Goal: Information Seeking & Learning: Check status

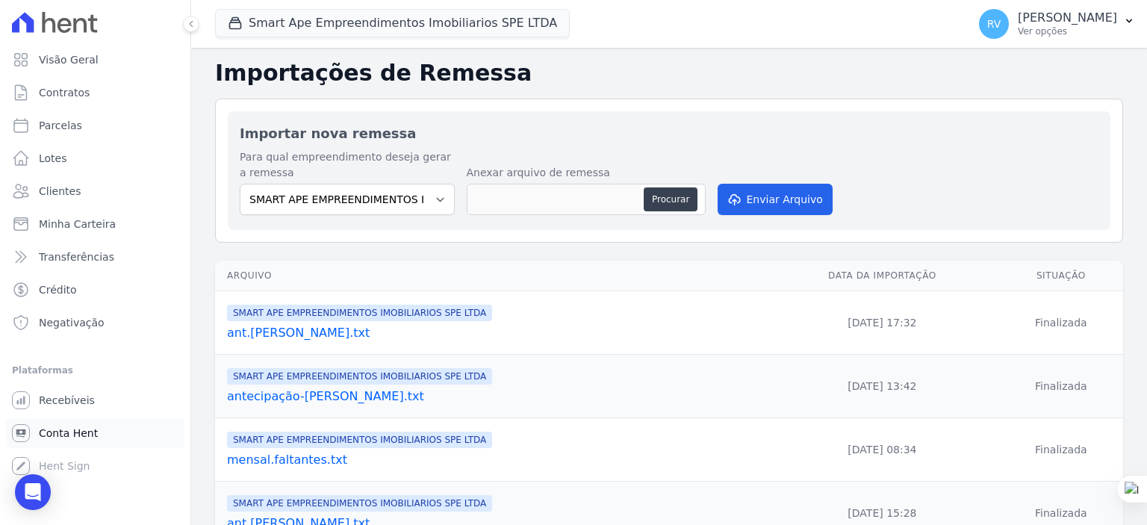
click at [66, 430] on span "Conta Hent" at bounding box center [68, 433] width 59 height 15
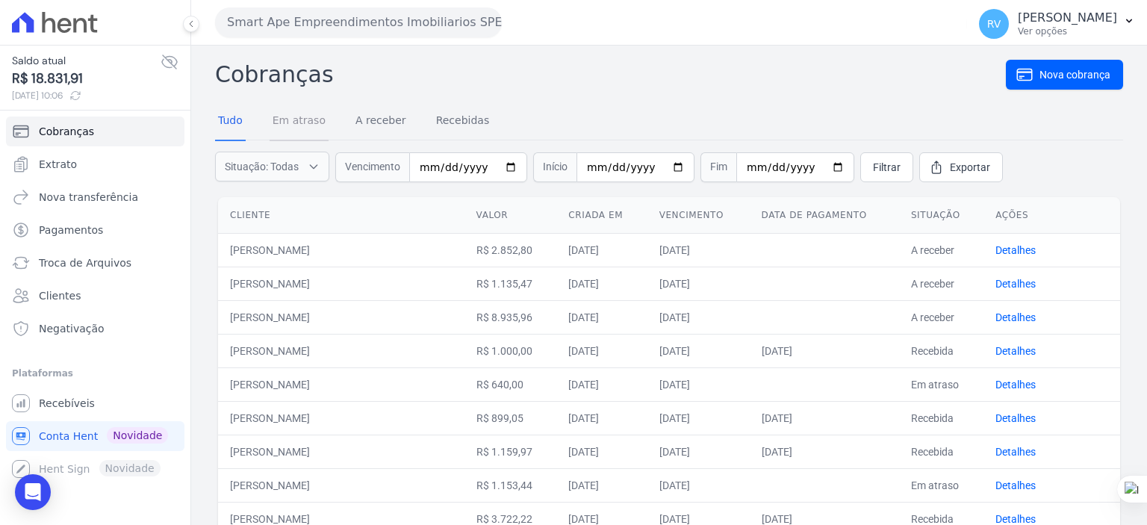
click at [285, 122] on link "Em atraso" at bounding box center [299, 121] width 59 height 39
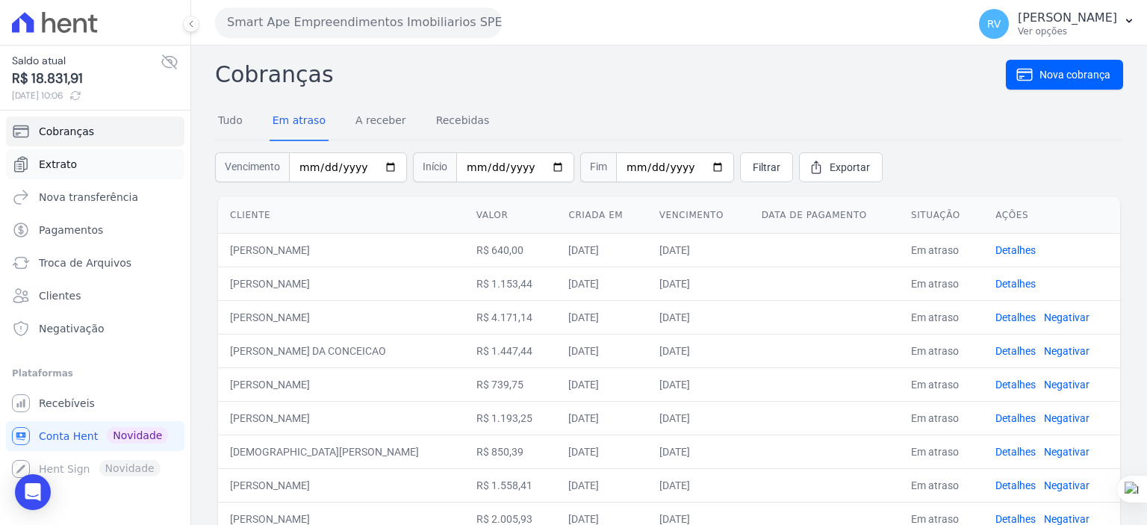
click at [82, 166] on link "Extrato" at bounding box center [95, 164] width 178 height 30
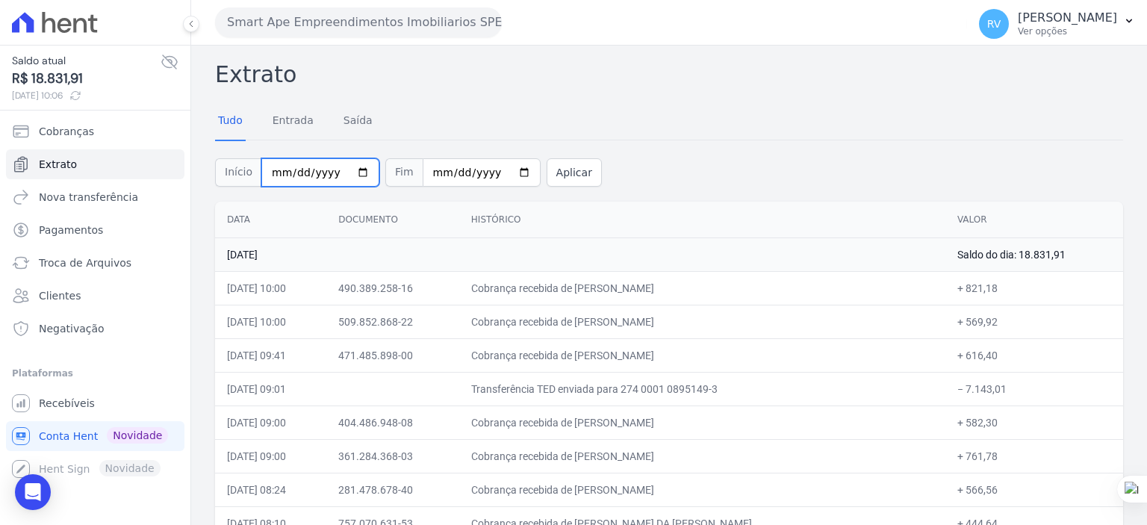
click at [350, 177] on input "2025-08-01" at bounding box center [320, 172] width 118 height 28
click at [358, 173] on input "2025-08-01" at bounding box center [320, 172] width 118 height 28
click at [357, 174] on input "2025-08-01" at bounding box center [320, 172] width 118 height 28
type input "[DATE]"
click at [502, 170] on input "2025-08-20" at bounding box center [482, 172] width 118 height 28
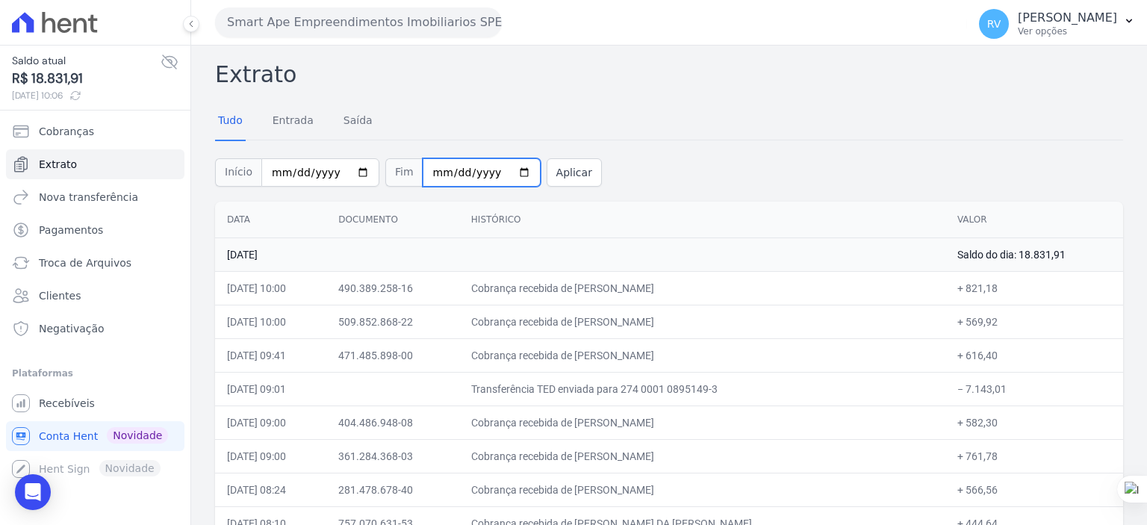
type input "[DATE]"
click at [564, 167] on button "Aplicar" at bounding box center [574, 172] width 55 height 28
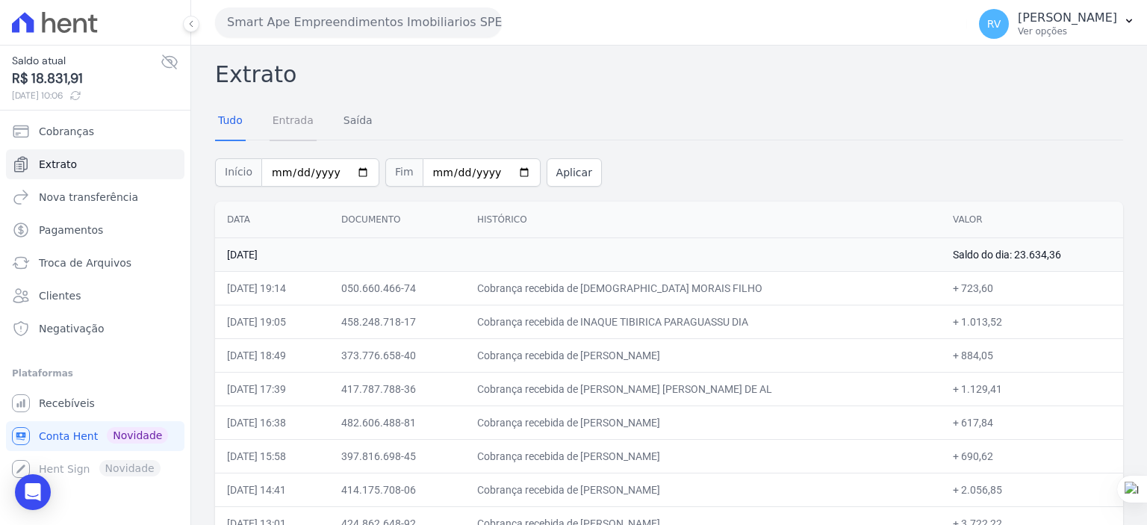
click at [292, 122] on link "Entrada" at bounding box center [293, 121] width 47 height 39
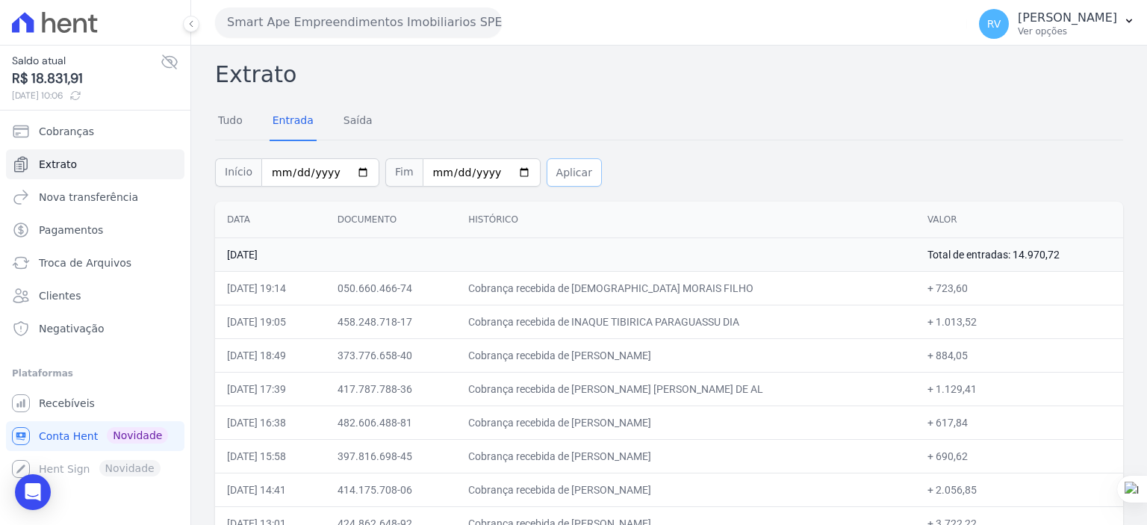
click at [547, 176] on button "Aplicar" at bounding box center [574, 172] width 55 height 28
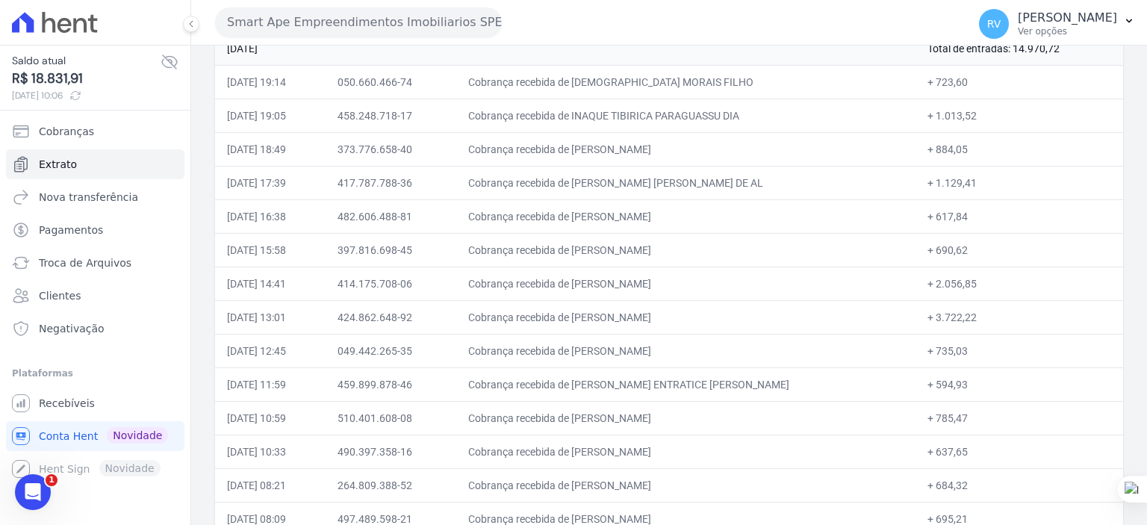
scroll to position [225, 0]
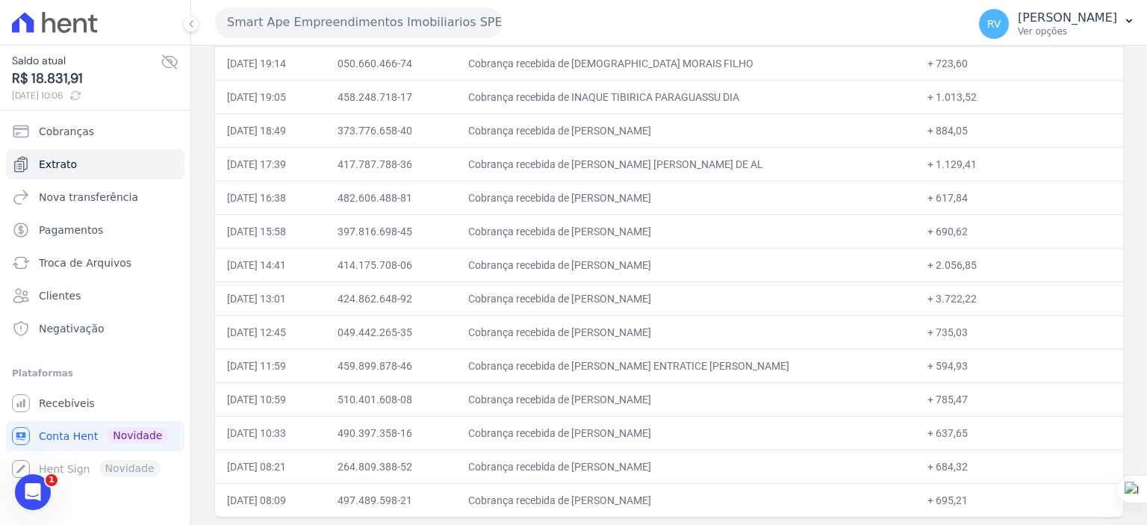
drag, startPoint x: 606, startPoint y: 295, endPoint x: 730, endPoint y: 293, distance: 124.0
click at [730, 293] on td "Cobrança recebida de [PERSON_NAME]" at bounding box center [685, 299] width 459 height 34
click at [624, 298] on td "Cobrança recebida de [PERSON_NAME]" at bounding box center [685, 299] width 459 height 34
drag, startPoint x: 605, startPoint y: 298, endPoint x: 723, endPoint y: 298, distance: 118.0
click at [723, 298] on td "Cobrança recebida de [PERSON_NAME]" at bounding box center [685, 299] width 459 height 34
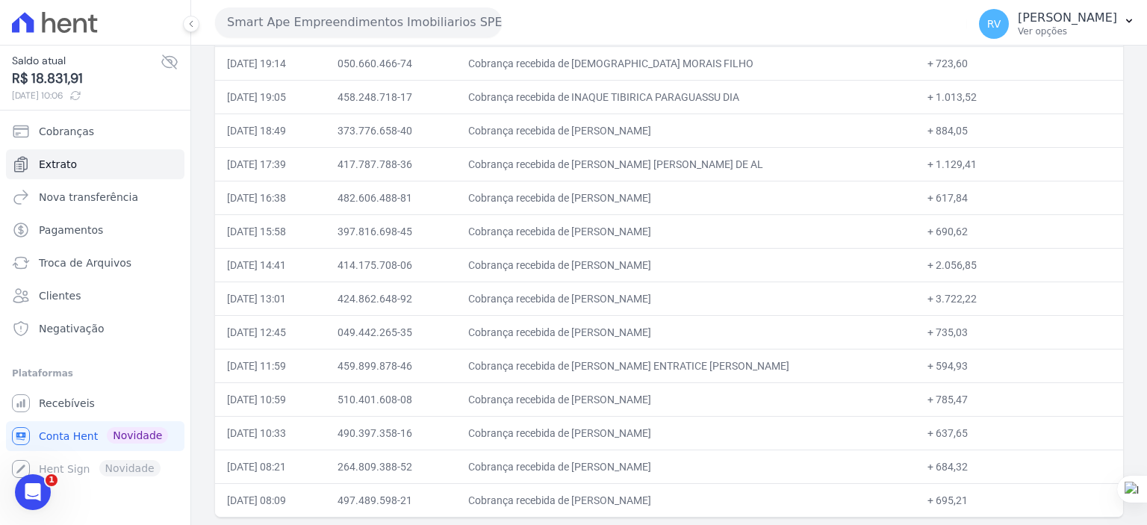
copy td "HENRIQUE DINIZ NOREIK"
click at [627, 316] on td "Cobrança recebida de [PERSON_NAME]" at bounding box center [685, 332] width 459 height 34
drag, startPoint x: 605, startPoint y: 296, endPoint x: 704, endPoint y: 291, distance: 98.7
click at [704, 291] on td "Cobrança recebida de [PERSON_NAME]" at bounding box center [685, 299] width 459 height 34
copy td "HENRIQUE DINIZ NO"
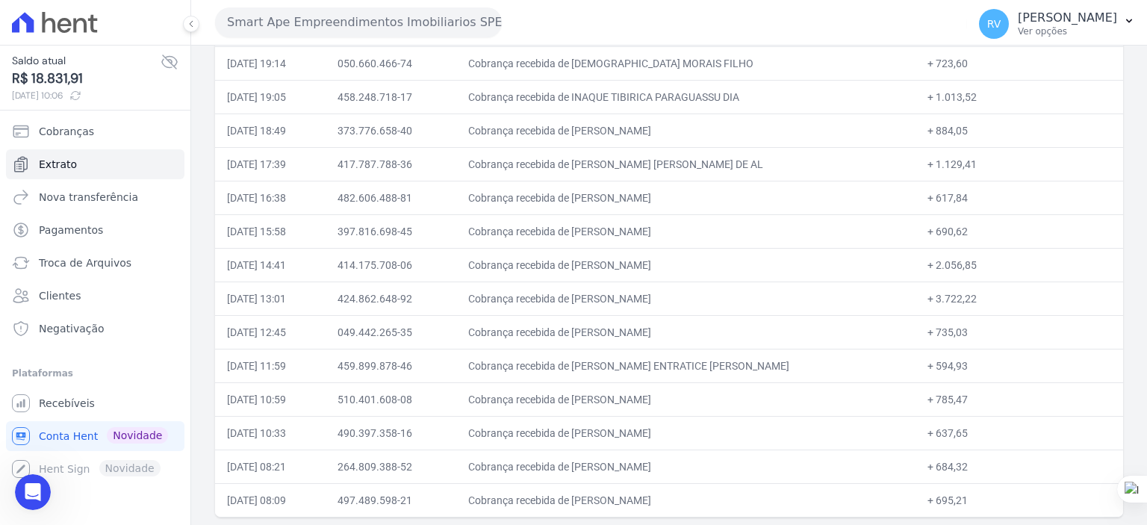
click at [654, 292] on td "Cobrança recebida de [PERSON_NAME]" at bounding box center [685, 299] width 459 height 34
drag, startPoint x: 606, startPoint y: 295, endPoint x: 730, endPoint y: 302, distance: 124.2
click at [730, 302] on td "Cobrança recebida de [PERSON_NAME]" at bounding box center [685, 299] width 459 height 34
copy td "HENRIQUE DINIZ NOREIKA"
click at [630, 296] on td "Cobrança recebida de [PERSON_NAME]" at bounding box center [685, 299] width 459 height 34
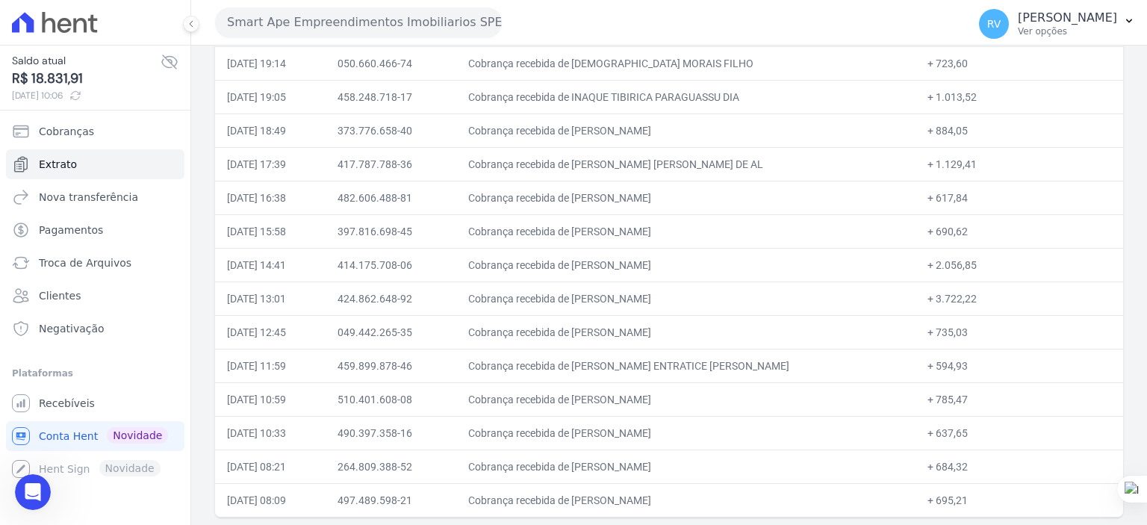
drag, startPoint x: 615, startPoint y: 294, endPoint x: 714, endPoint y: 294, distance: 99.3
click at [714, 294] on td "Cobrança recebida de [PERSON_NAME]" at bounding box center [685, 299] width 459 height 34
copy td "HENRIQUE DINIZ NORE"
